Goal: Task Accomplishment & Management: Manage account settings

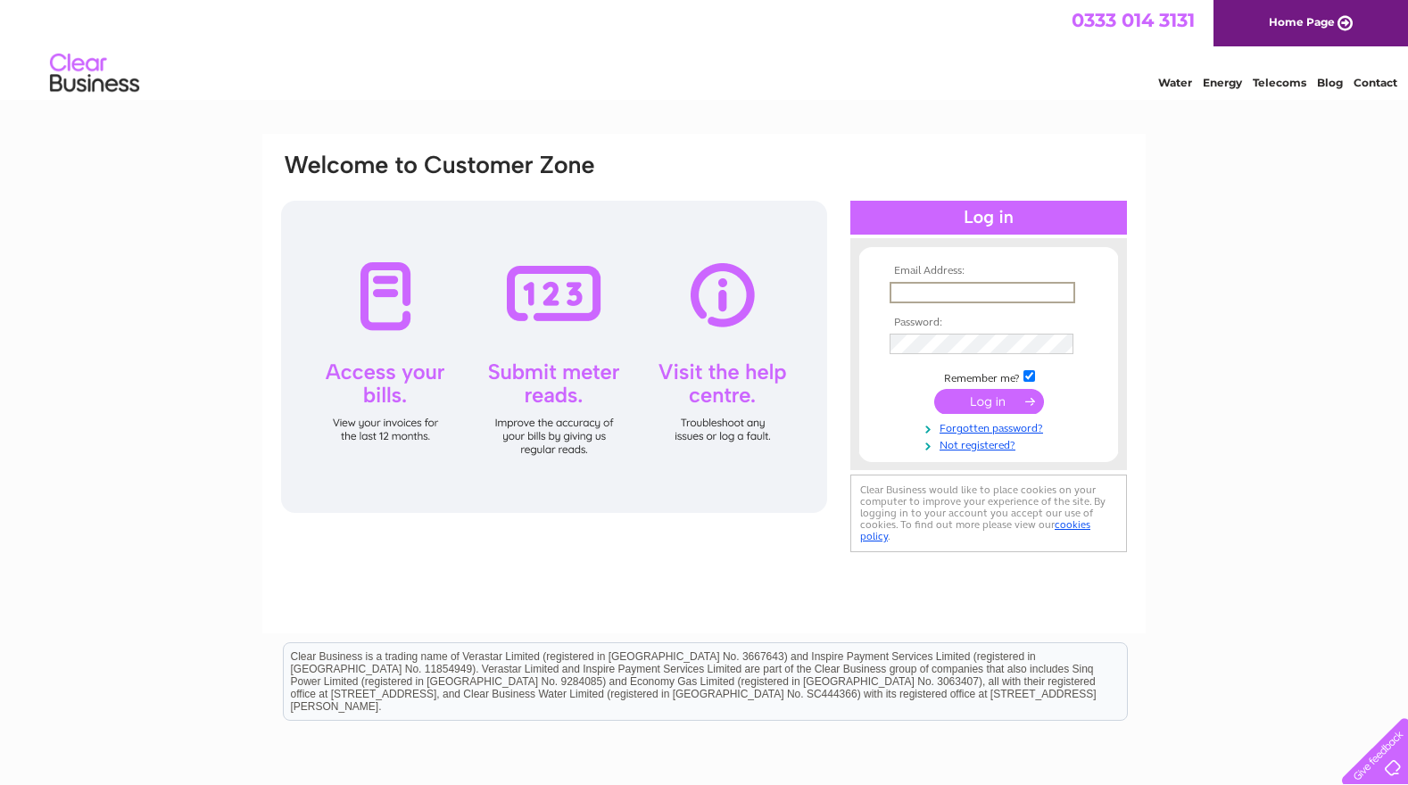
type input "agrimarkeurope@aol.com"
click at [989, 400] on input "submit" at bounding box center [989, 401] width 110 height 25
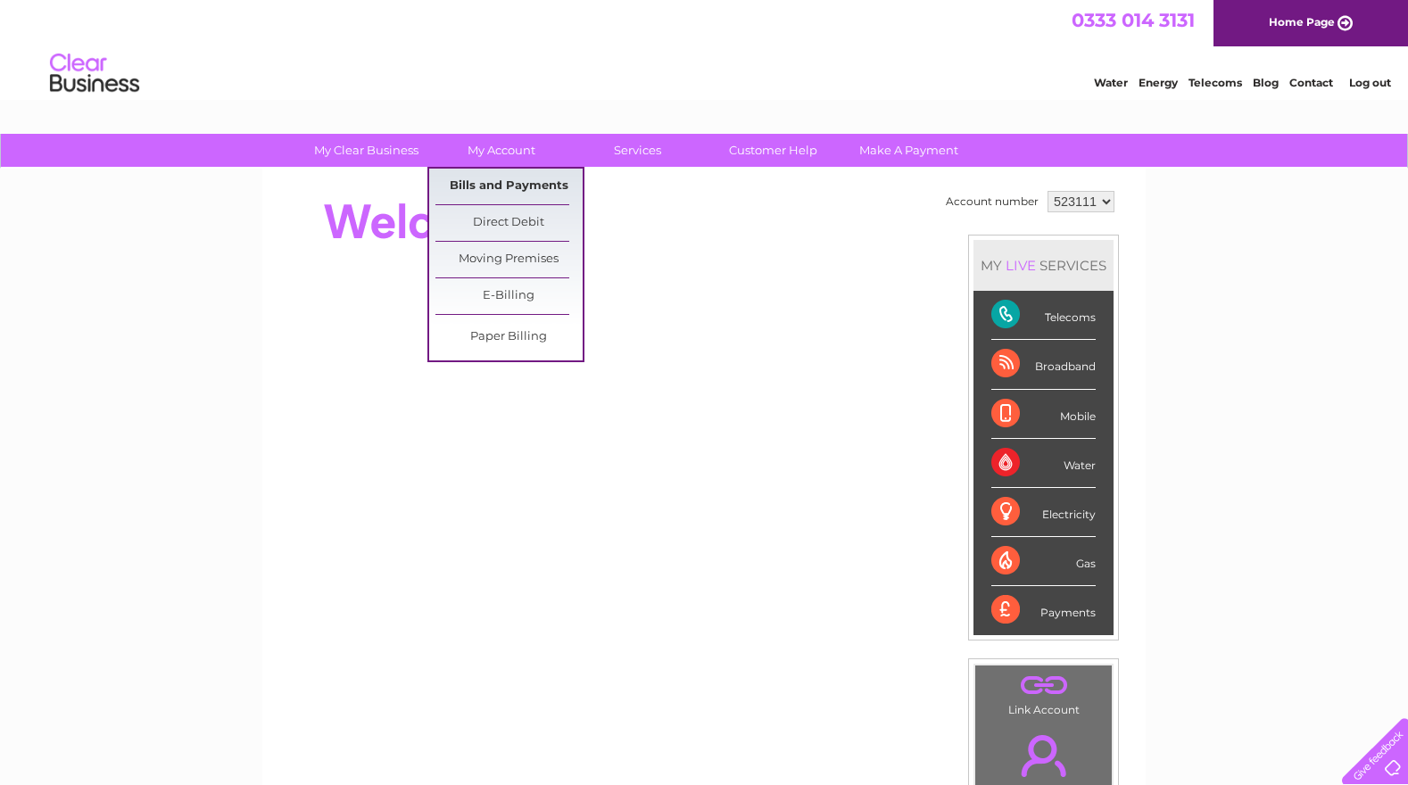
click at [487, 182] on link "Bills and Payments" at bounding box center [508, 187] width 147 height 36
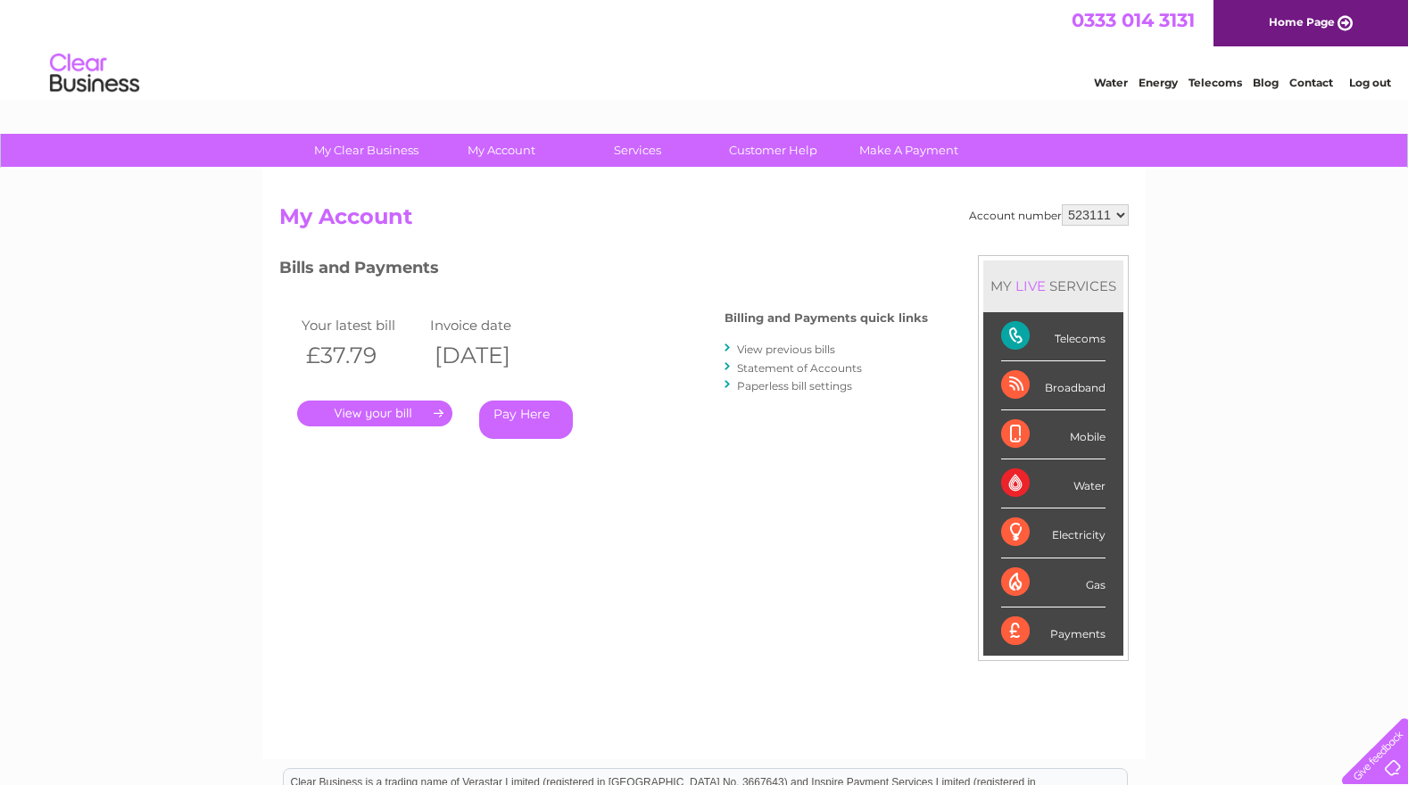
click at [360, 410] on link "." at bounding box center [374, 414] width 155 height 26
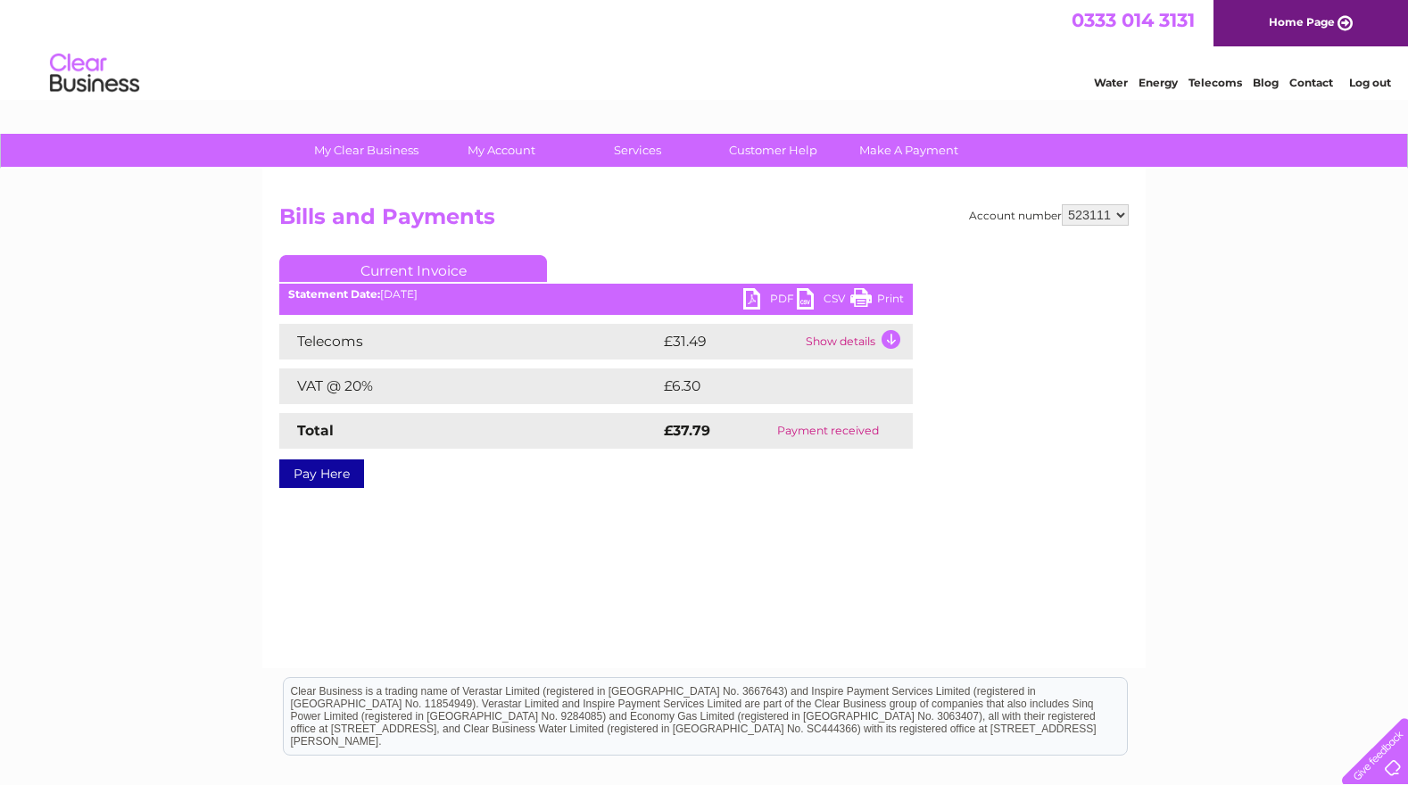
click at [750, 298] on link "PDF" at bounding box center [770, 301] width 54 height 26
click at [1361, 80] on link "Log out" at bounding box center [1370, 82] width 42 height 13
